Goal: Obtain resource: Download file/media

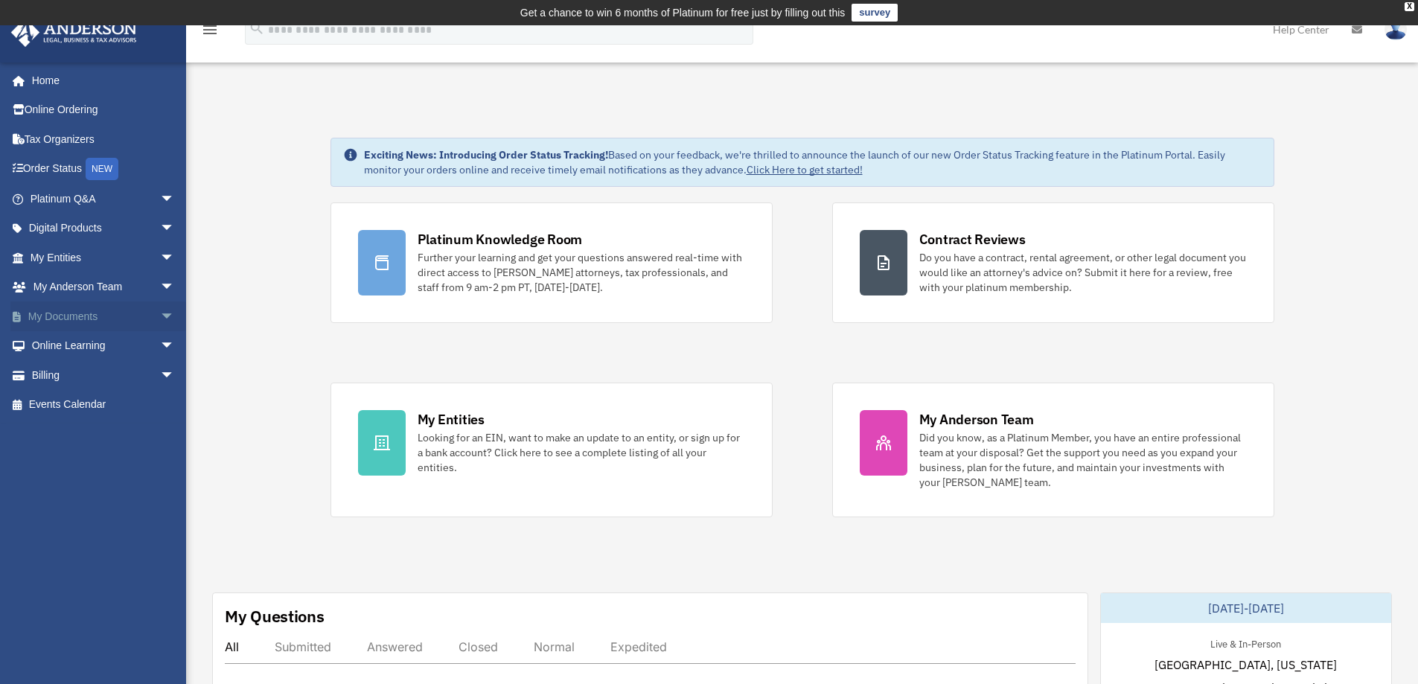
click at [160, 313] on span "arrow_drop_down" at bounding box center [175, 316] width 30 height 31
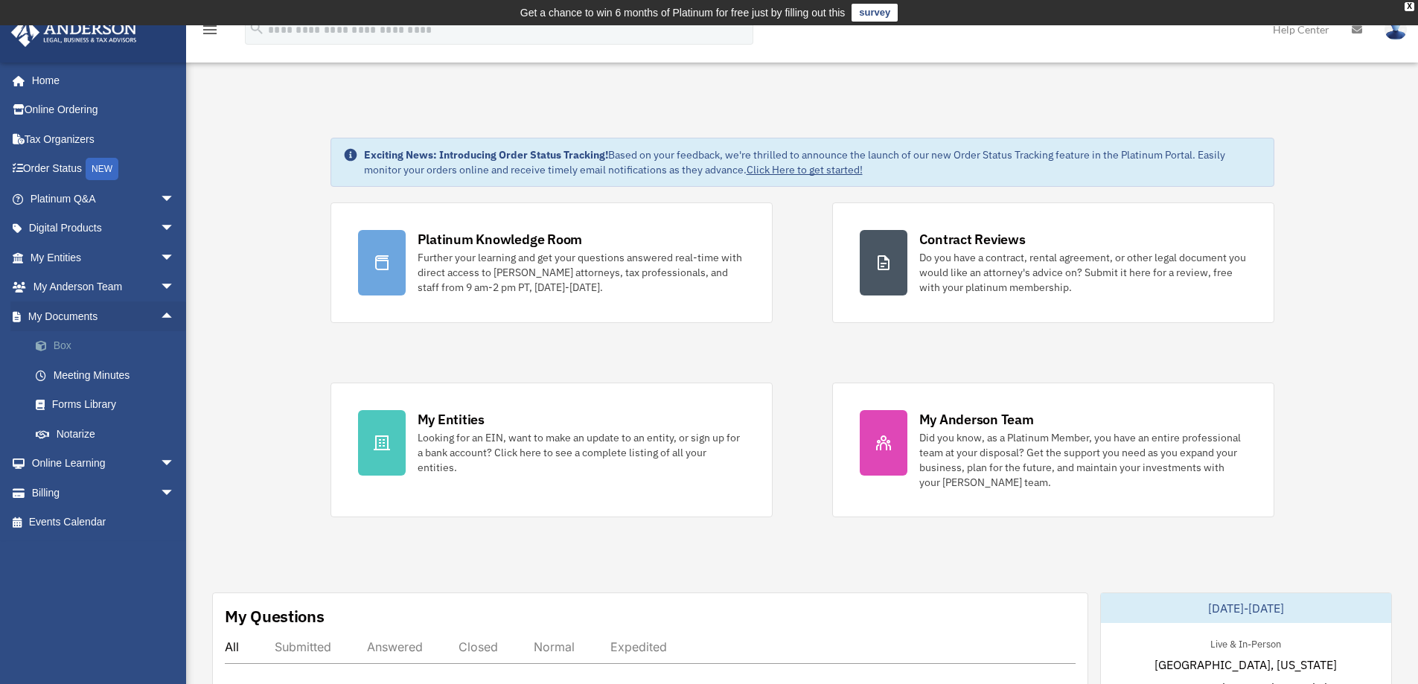
click at [64, 347] on link "Box" at bounding box center [109, 346] width 176 height 30
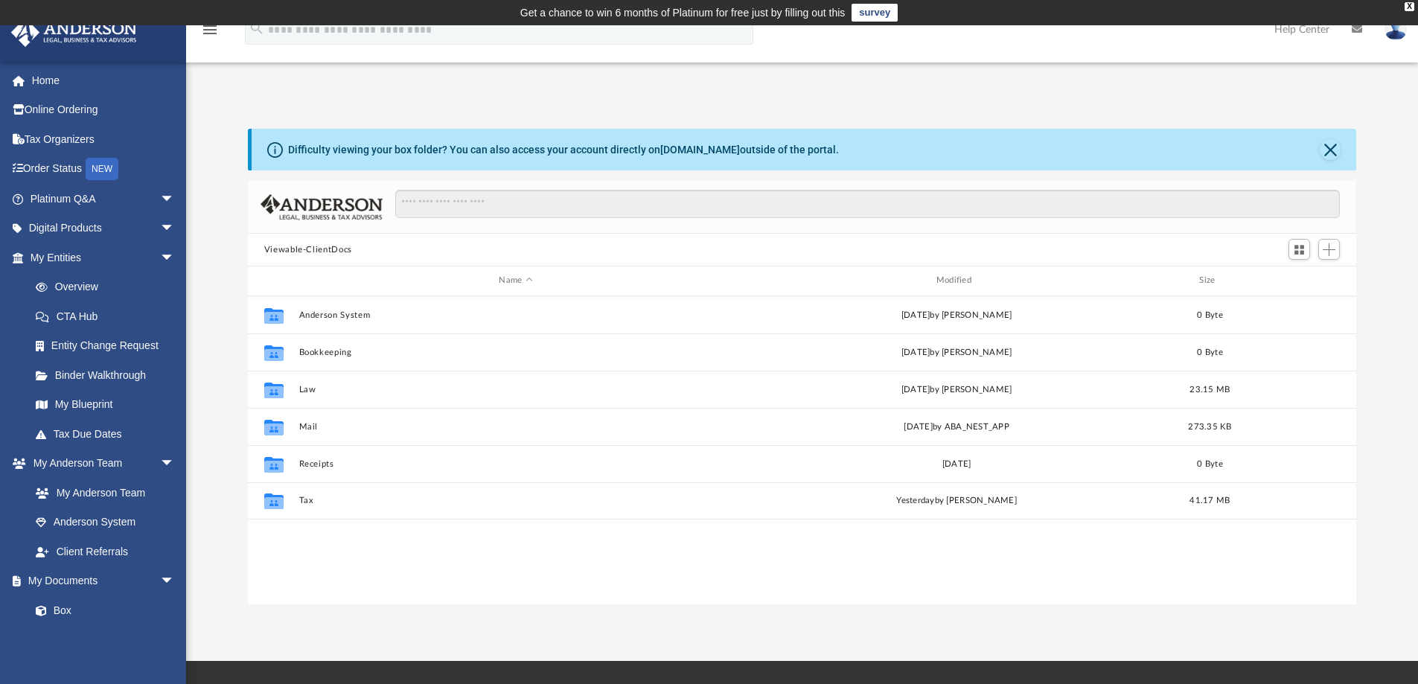
scroll to position [327, 1097]
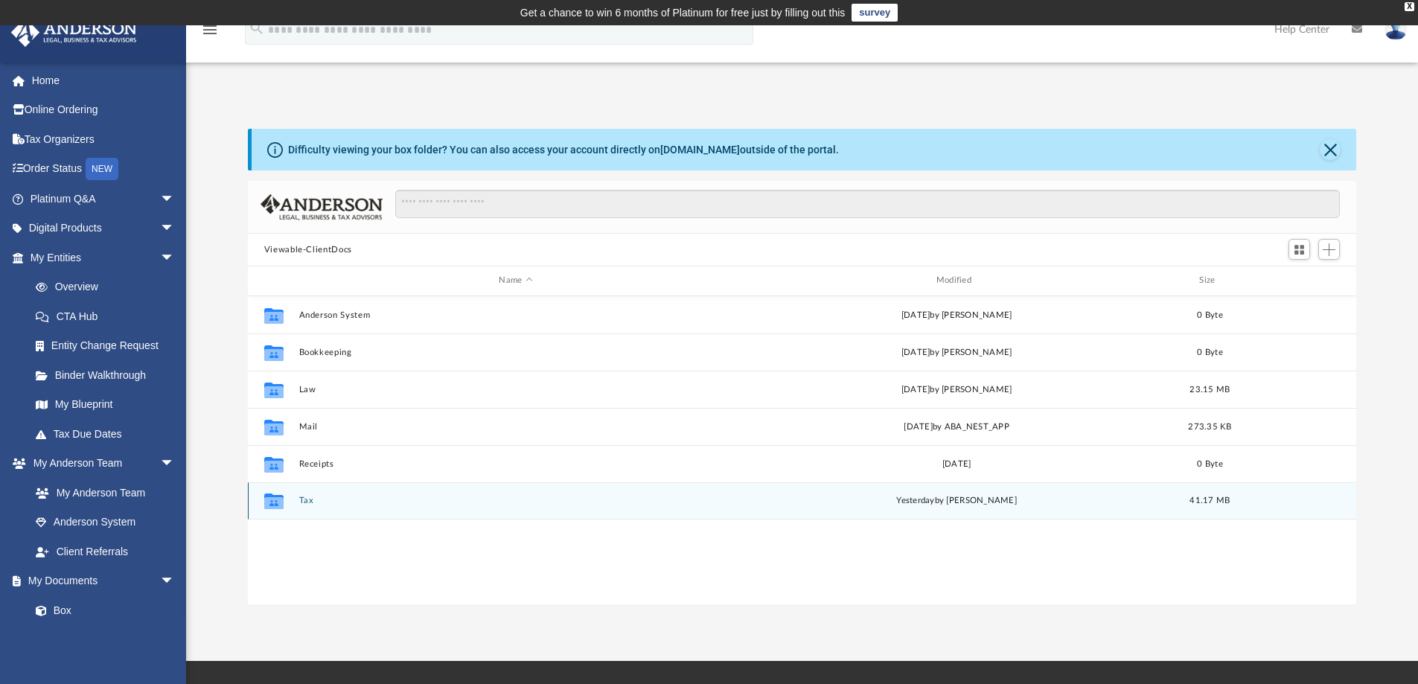
click at [302, 499] on button "Tax" at bounding box center [515, 501] width 434 height 10
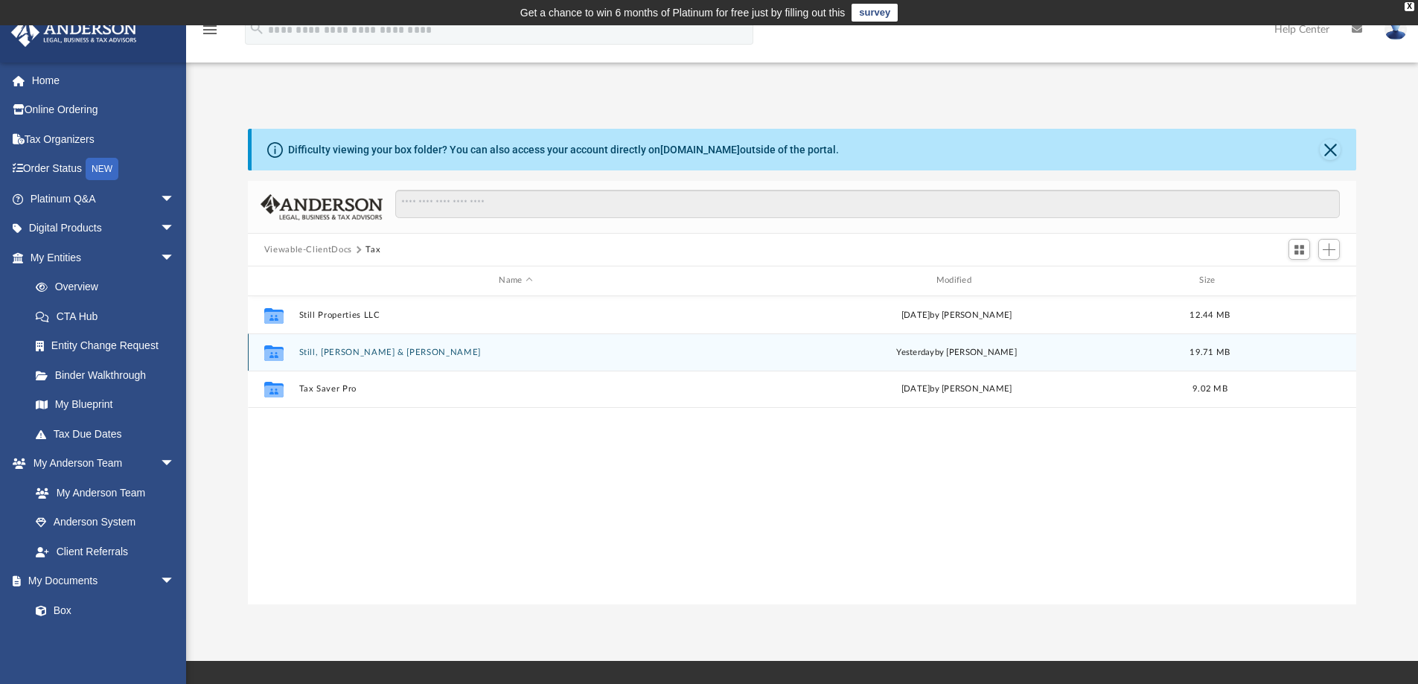
click at [356, 349] on button "Still, Murphy & Jennifer L." at bounding box center [515, 353] width 434 height 10
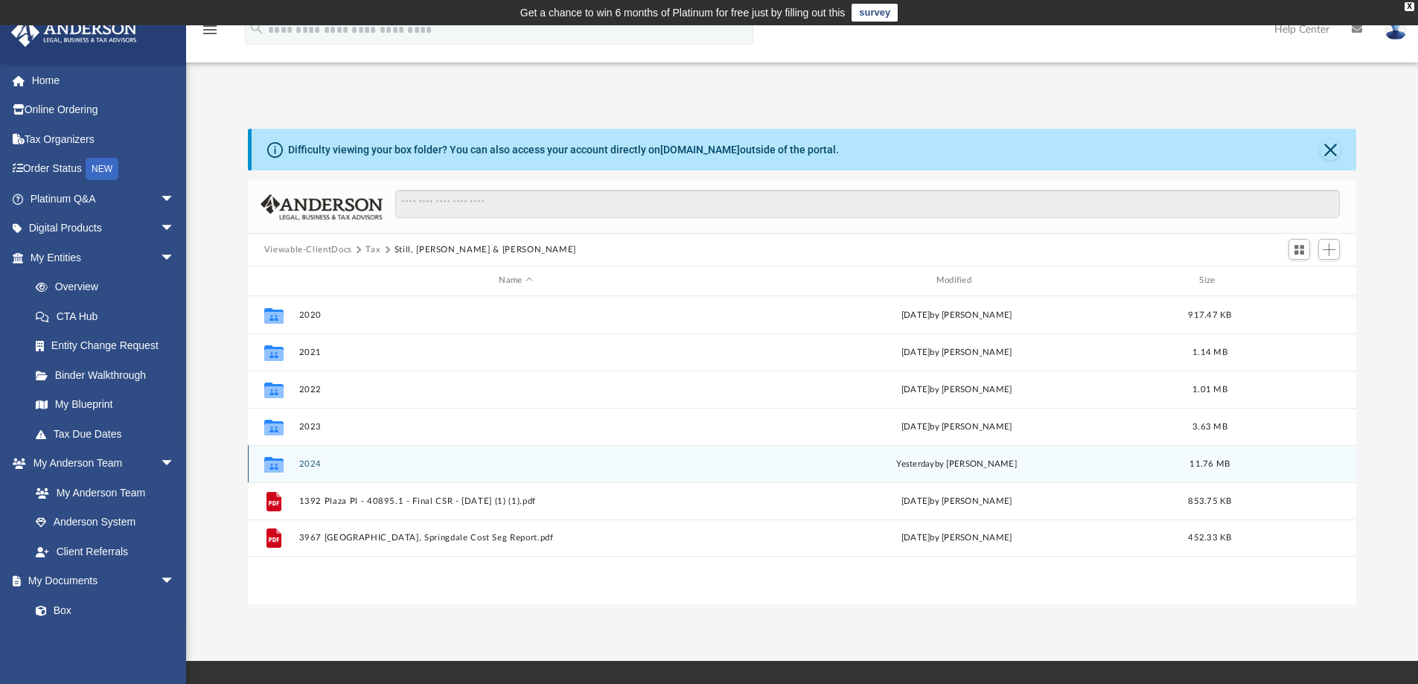
click at [307, 461] on button "2024" at bounding box center [515, 464] width 434 height 10
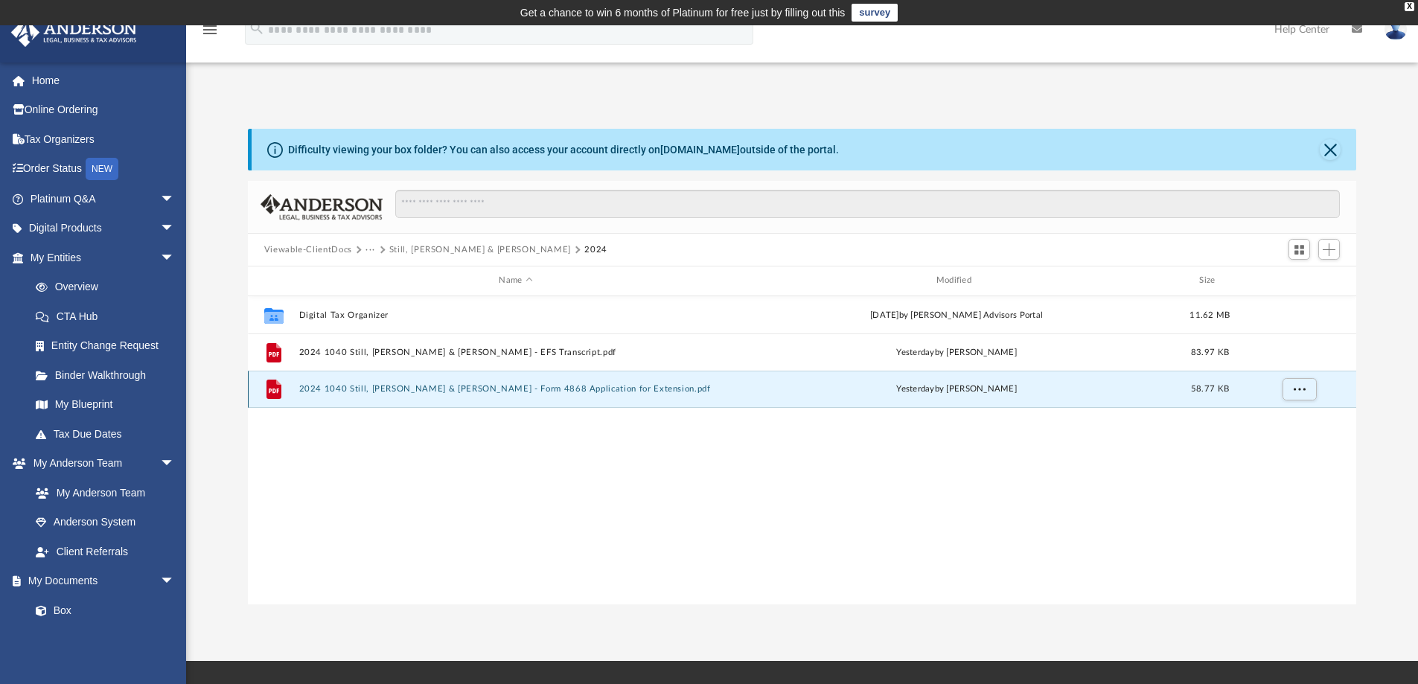
click at [374, 386] on button "2024 1040 Still, Murphy & Jennifer L. - Form 4868 Application for Extension.pdf" at bounding box center [515, 389] width 434 height 10
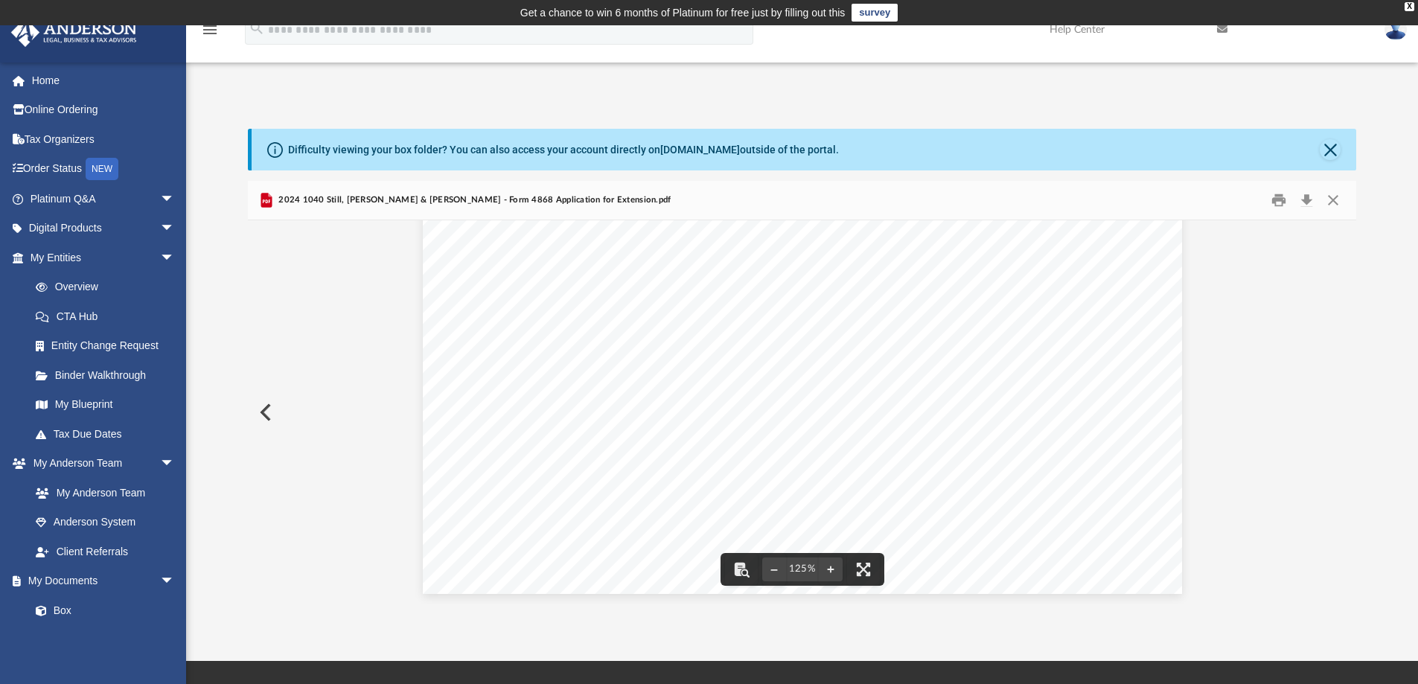
scroll to position [621, 0]
click at [1304, 196] on button "Download" at bounding box center [1306, 200] width 27 height 23
click at [1331, 195] on button "Close" at bounding box center [1333, 200] width 27 height 23
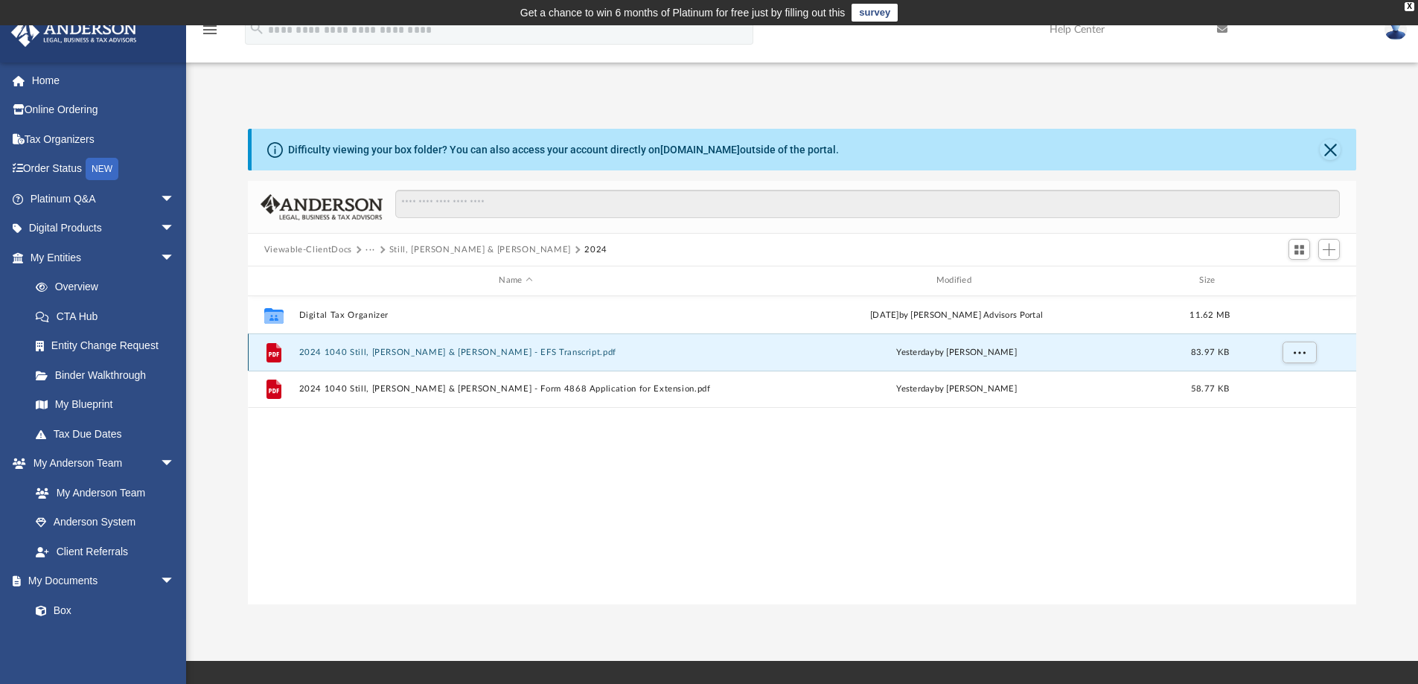
click at [402, 348] on button "2024 1040 Still, Murphy & Jennifer L. - EFS Transcript.pdf" at bounding box center [515, 353] width 434 height 10
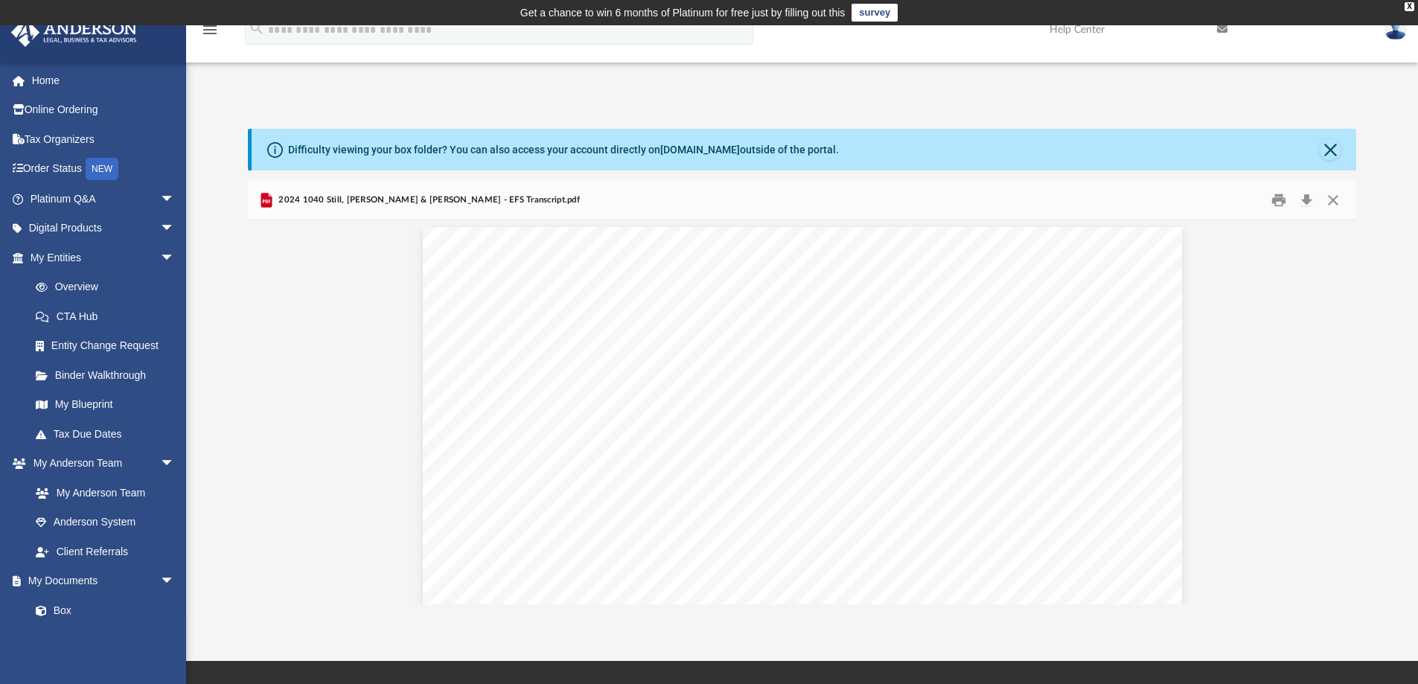
scroll to position [0, 0]
click at [1329, 196] on button "Close" at bounding box center [1333, 200] width 27 height 23
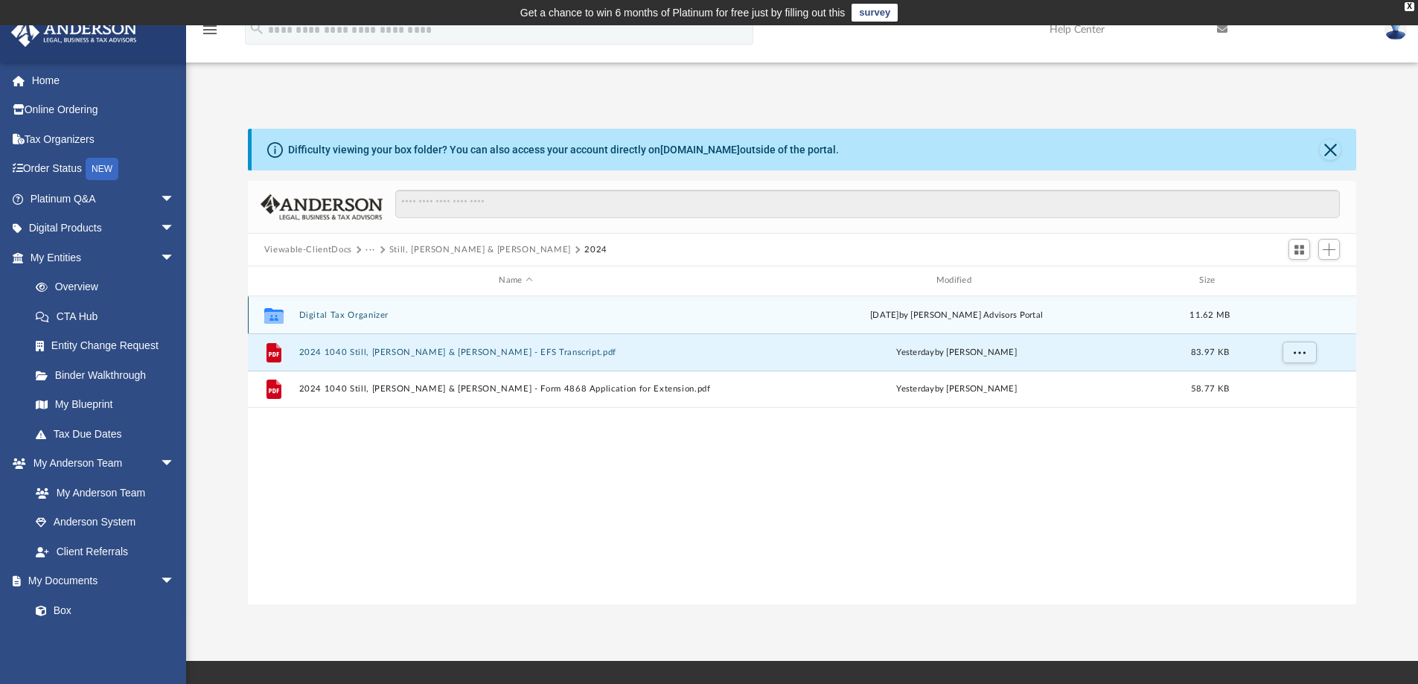
click at [358, 312] on button "Digital Tax Organizer" at bounding box center [515, 315] width 434 height 10
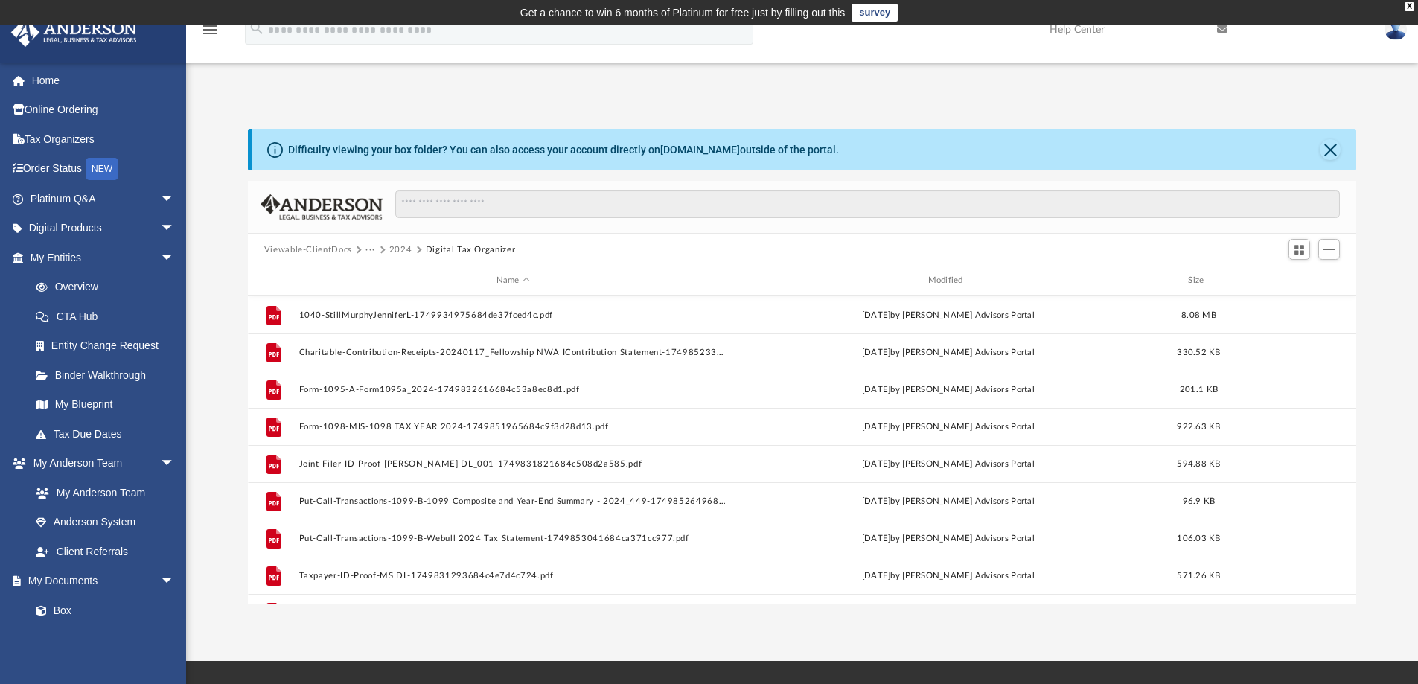
click at [397, 246] on button "2024" at bounding box center [400, 249] width 23 height 13
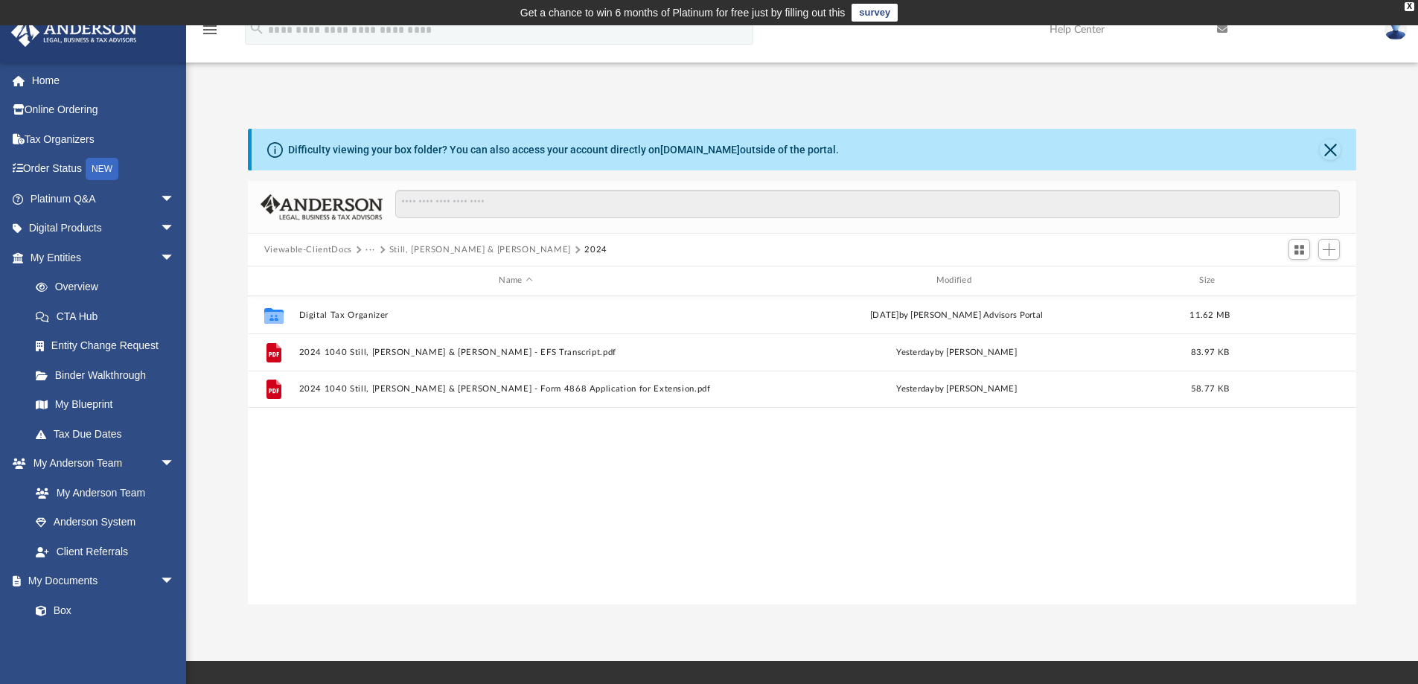
click at [422, 246] on button "Still, Murphy & Jennifer L." at bounding box center [480, 249] width 182 height 13
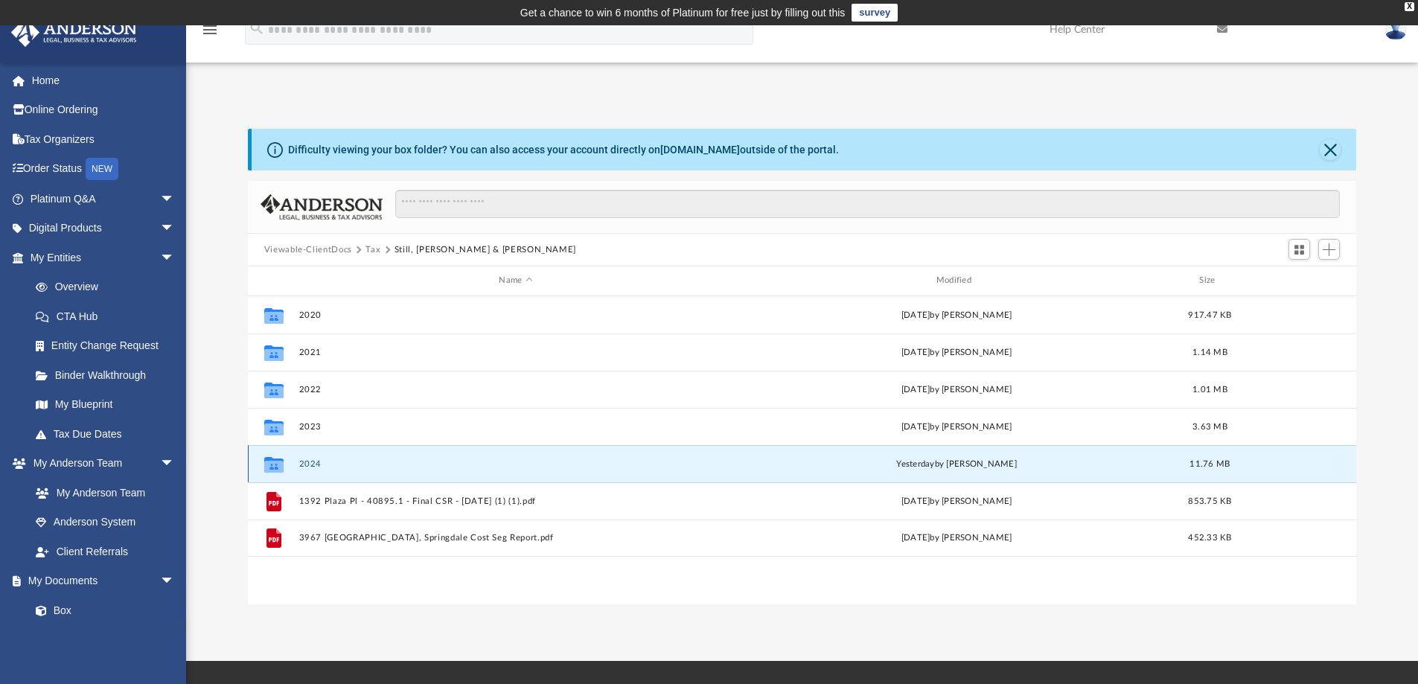
click at [314, 459] on button "2024" at bounding box center [515, 464] width 434 height 10
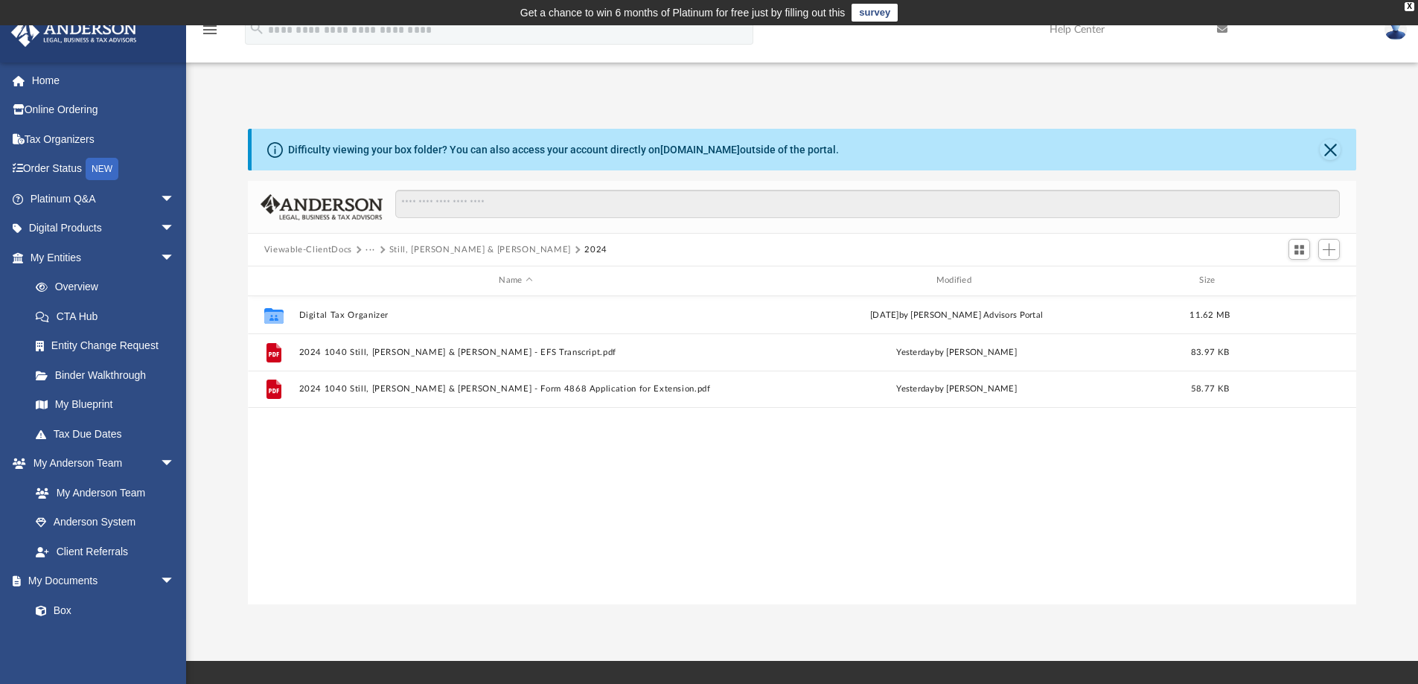
click at [409, 244] on button "Still, Murphy & Jennifer L." at bounding box center [480, 249] width 182 height 13
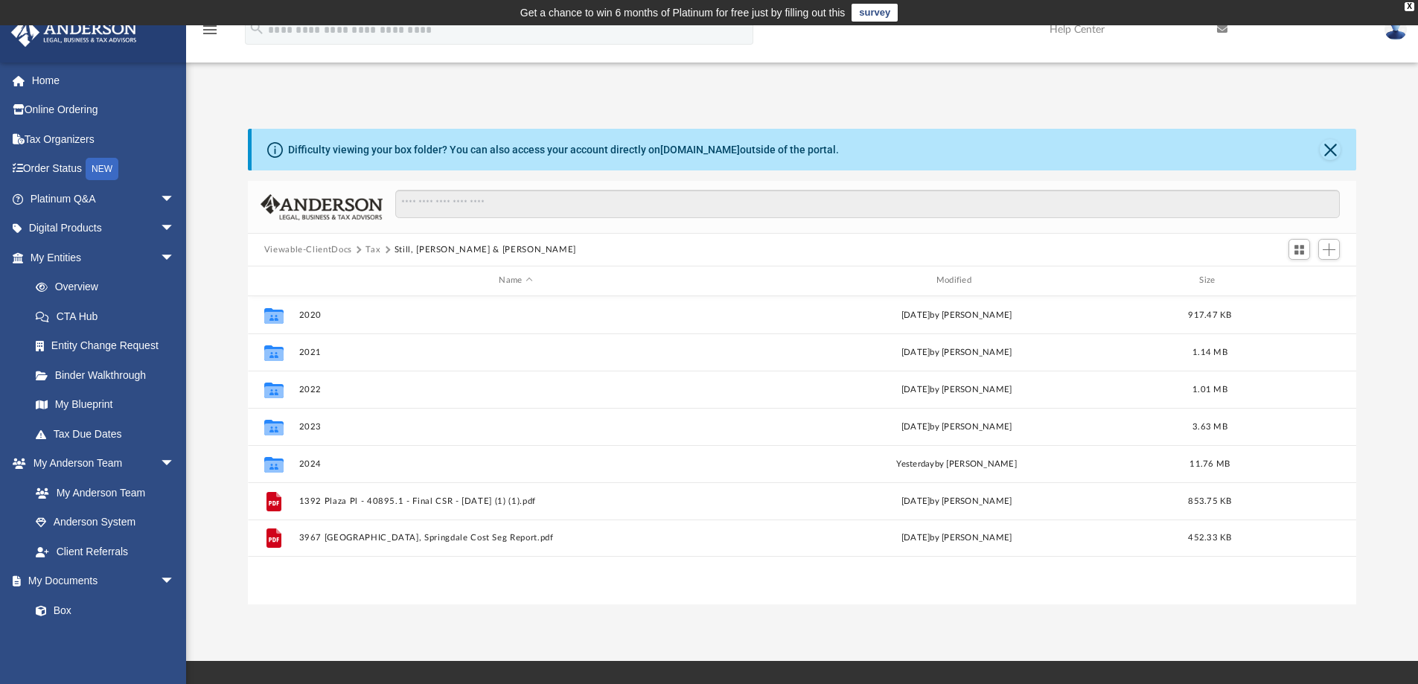
click at [371, 250] on button "Tax" at bounding box center [372, 249] width 15 height 13
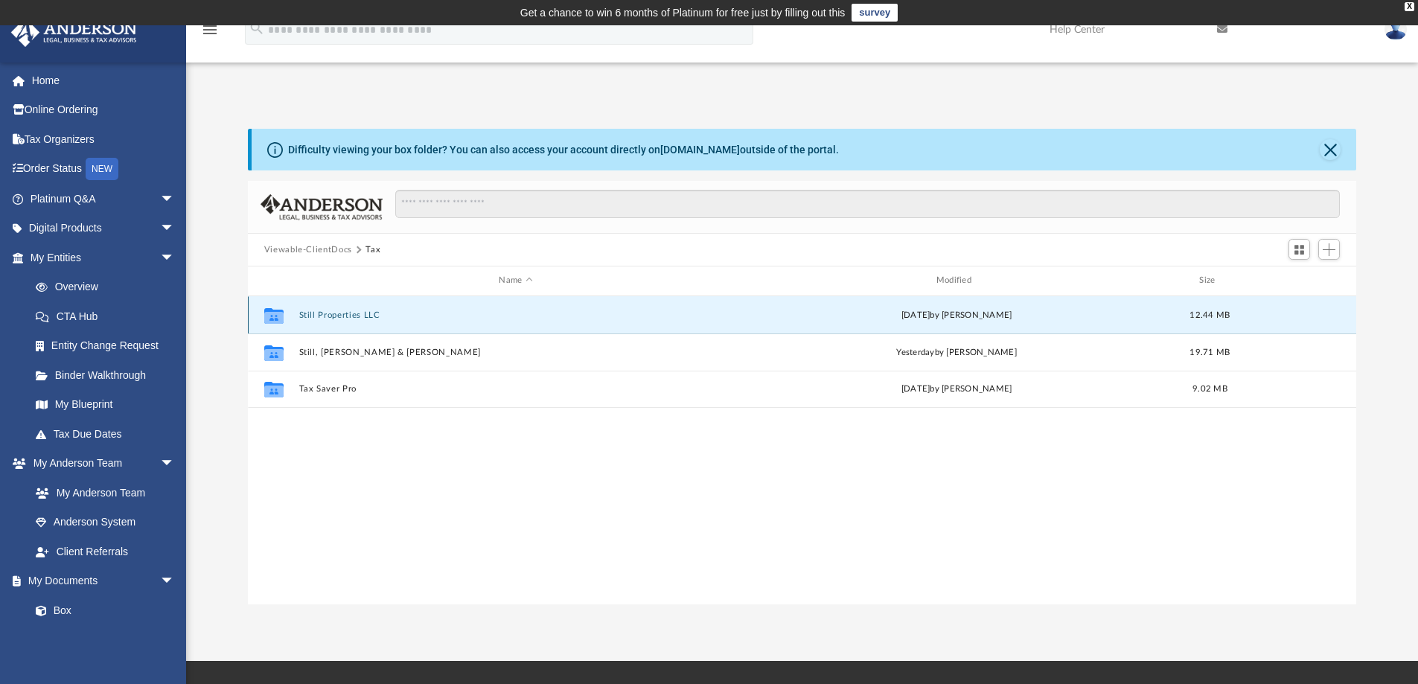
click at [345, 310] on button "Still Properties LLC" at bounding box center [515, 315] width 434 height 10
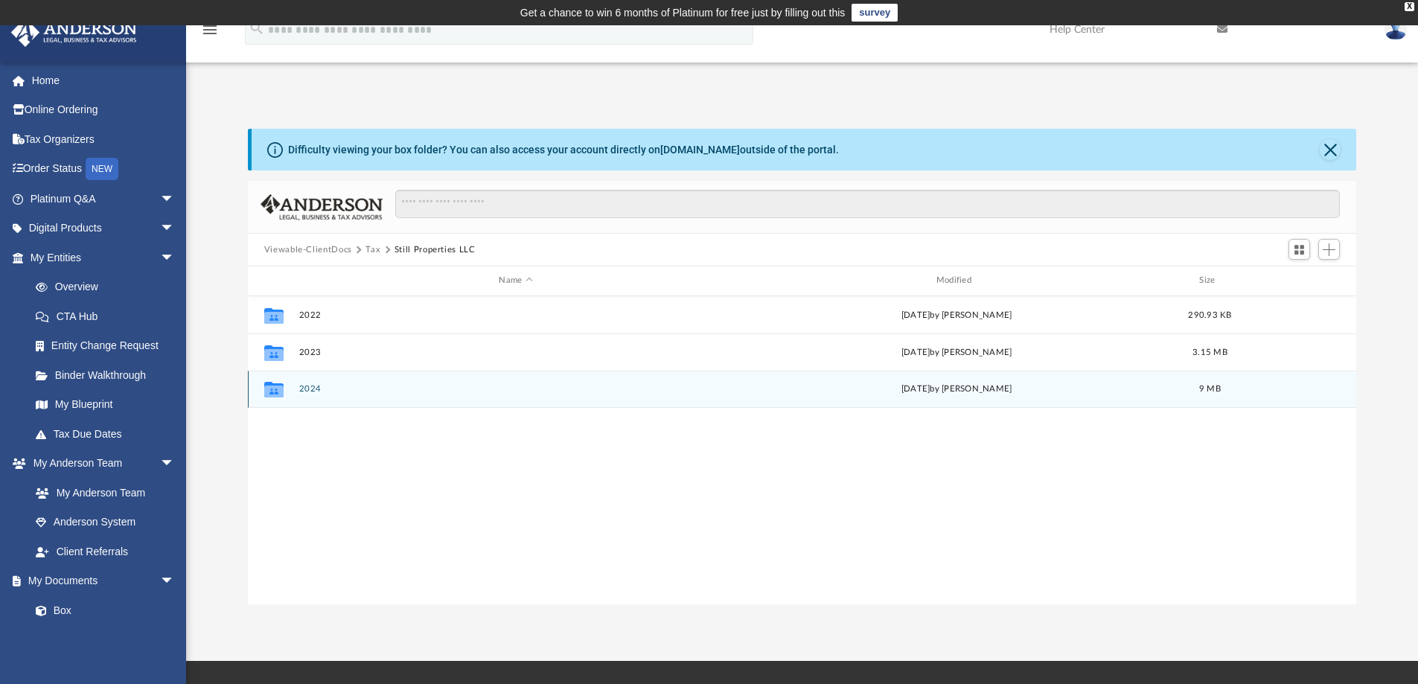
click at [313, 383] on div "Collaborated Folder 2024 Fri Sep 19 2025 by Jeanella Galang 9 MB" at bounding box center [802, 389] width 1109 height 37
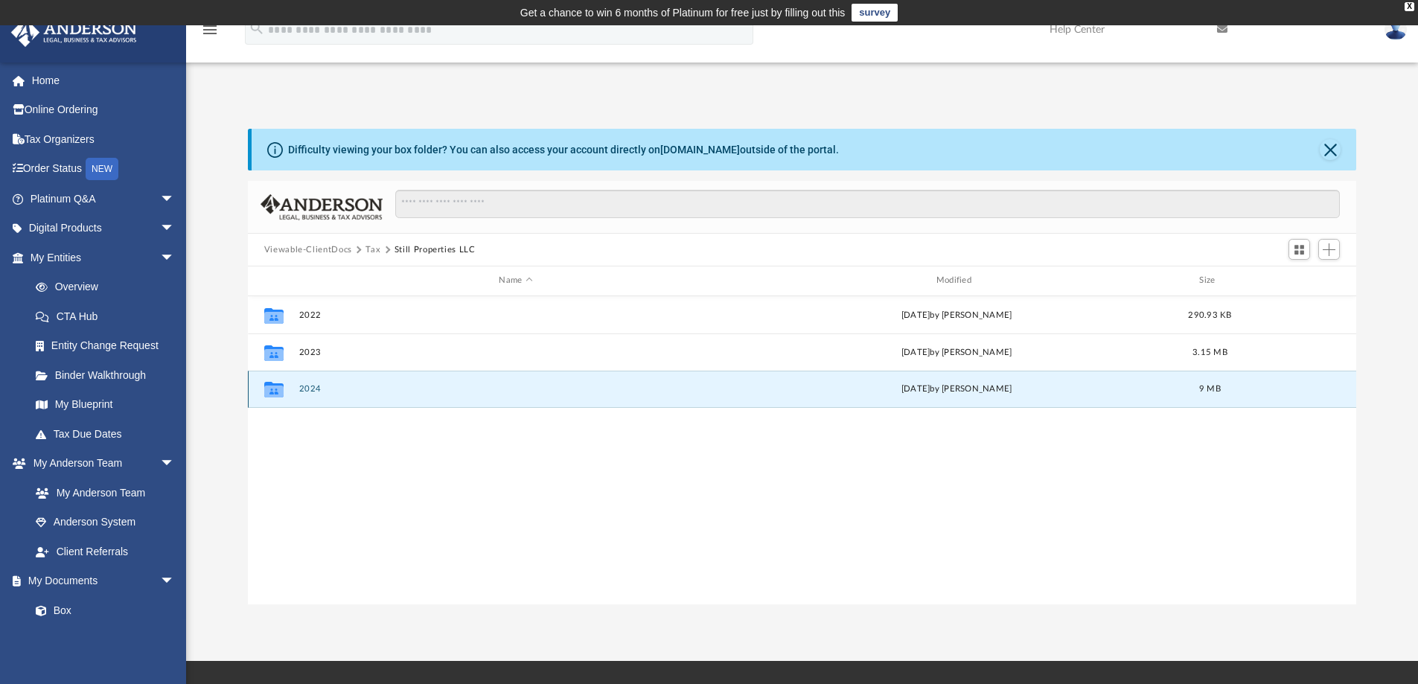
click at [317, 386] on button "2024" at bounding box center [515, 389] width 434 height 10
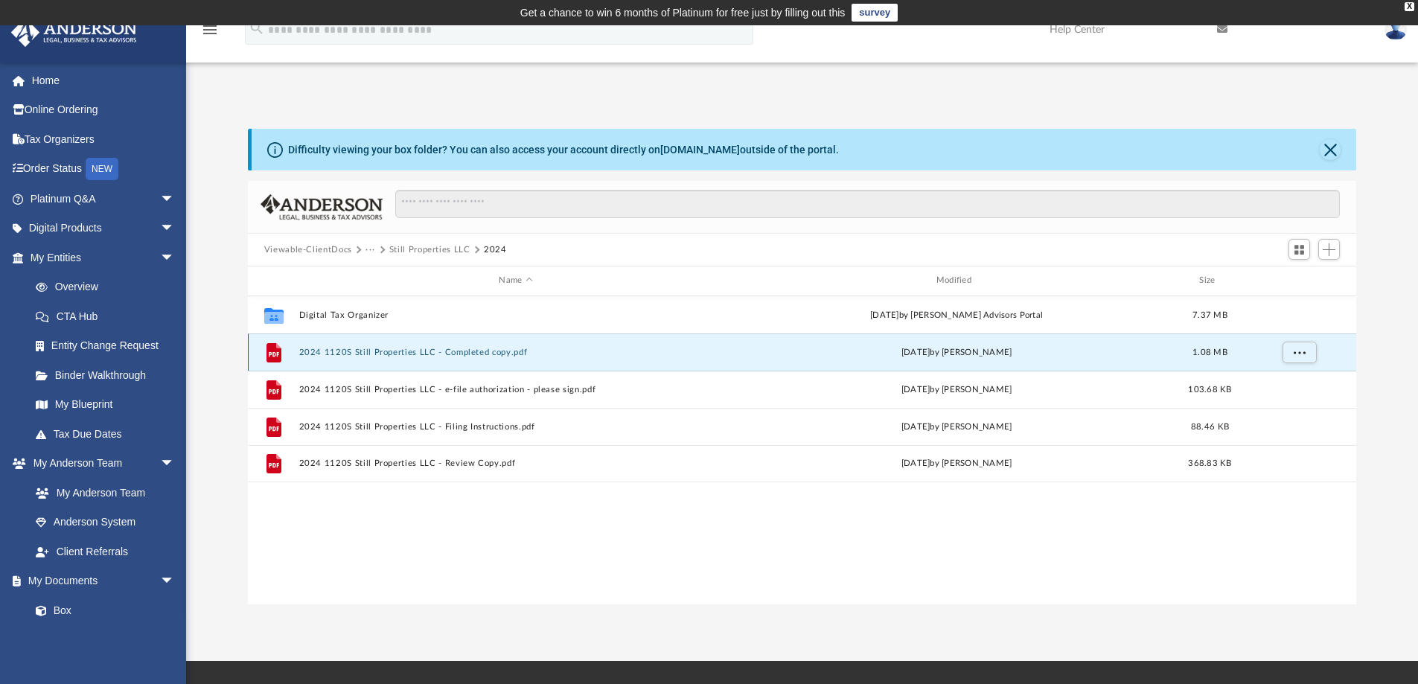
click at [405, 351] on button "2024 1120S Still Properties LLC - Completed copy.pdf" at bounding box center [515, 353] width 434 height 10
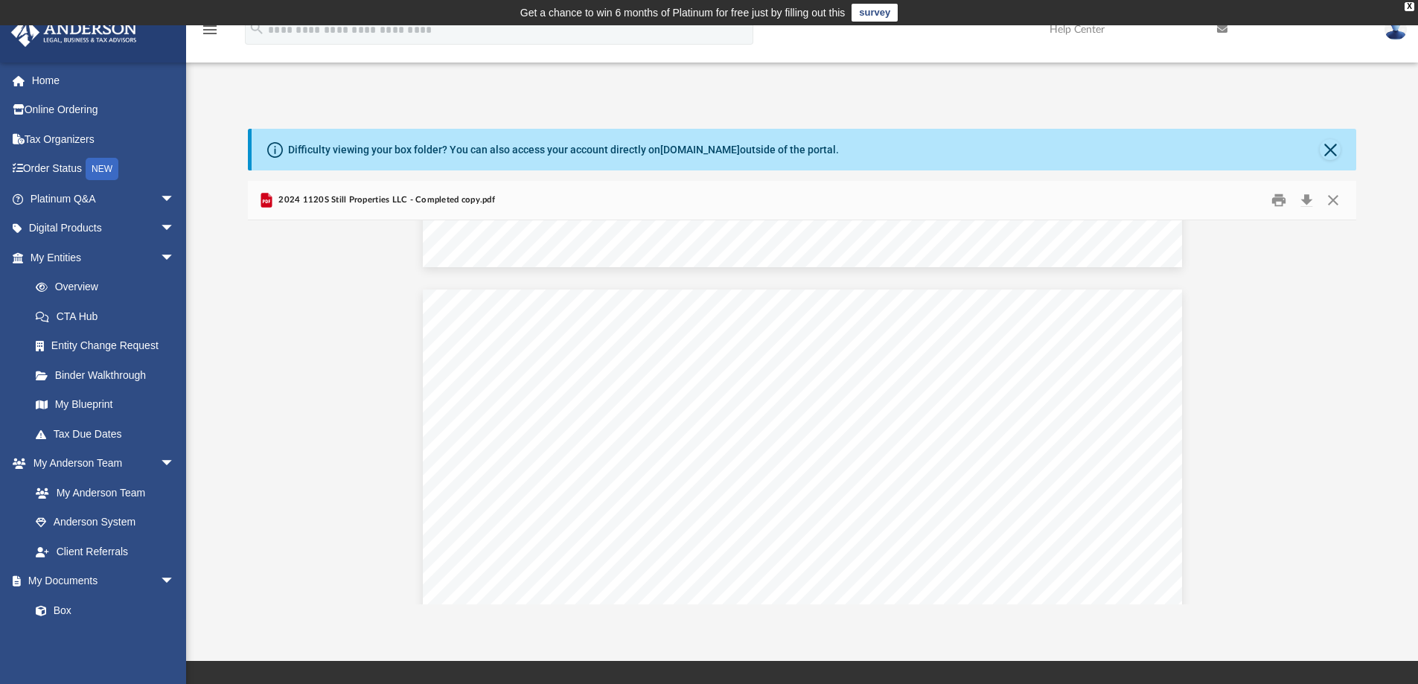
scroll to position [21137, 0]
